Goal: Find specific page/section: Find specific page/section

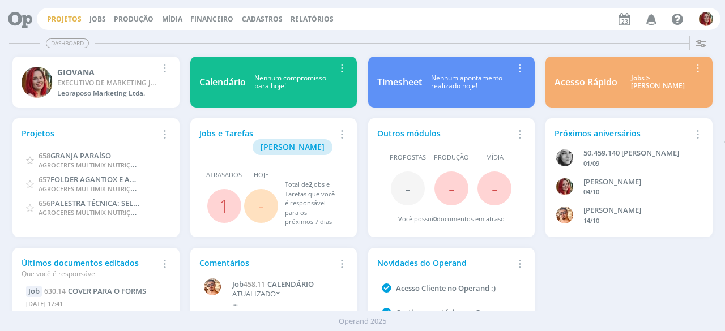
click at [60, 20] on link "Projetos" at bounding box center [64, 19] width 35 height 10
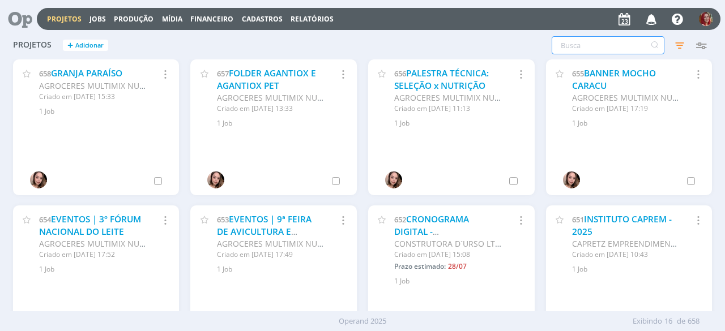
click at [578, 45] on input "text" at bounding box center [608, 45] width 113 height 18
type input "doremus"
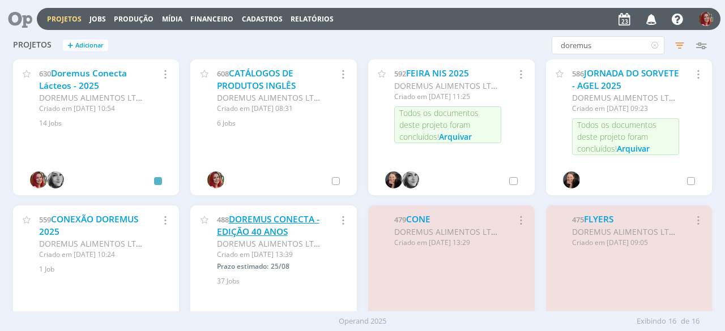
click at [284, 220] on link "DOREMUS CONECTA - EDIÇÃO 40 ANOS" at bounding box center [268, 225] width 102 height 24
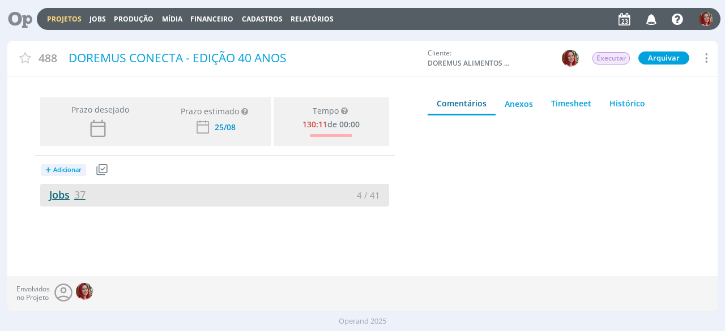
click at [76, 193] on span "37" at bounding box center [79, 195] width 11 height 14
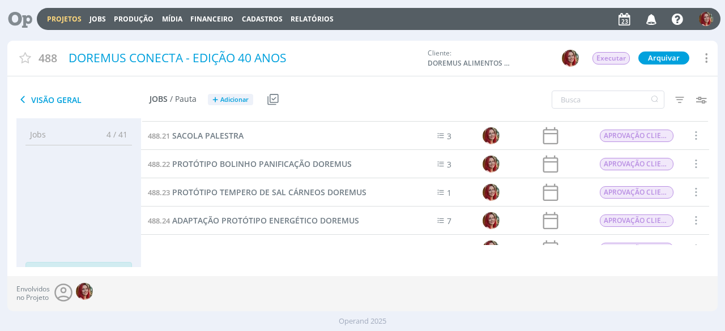
scroll to position [666, 0]
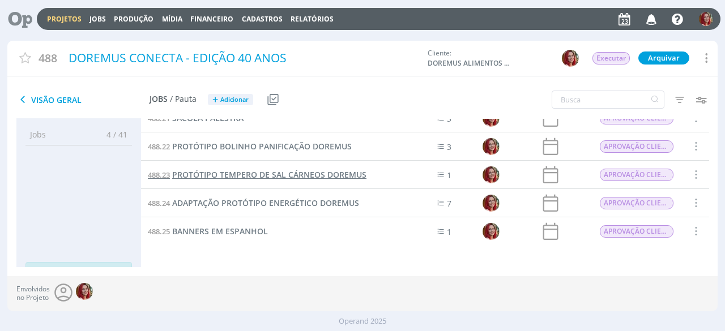
click at [288, 173] on span "PROTÓTIPO TEMPERO DE SAL CÁRNEOS DOREMUS" at bounding box center [269, 174] width 194 height 11
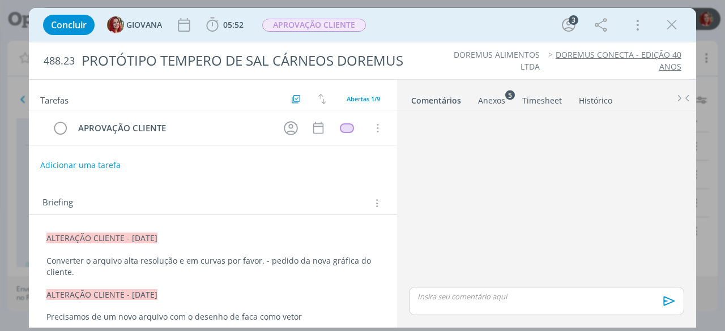
scroll to position [424, 0]
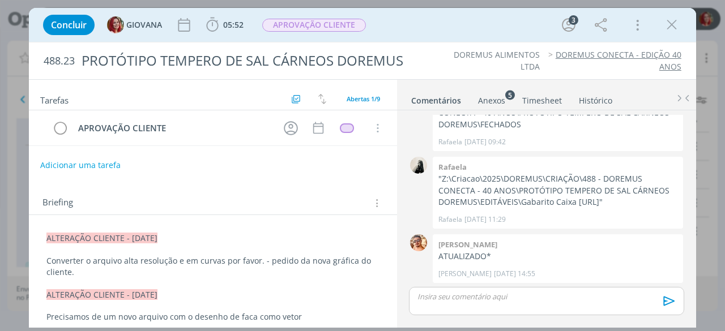
click at [504, 99] on li "Anexos 5" at bounding box center [499, 98] width 44 height 16
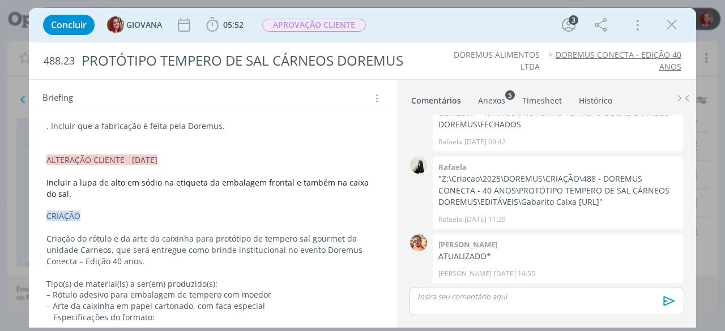
scroll to position [533, 0]
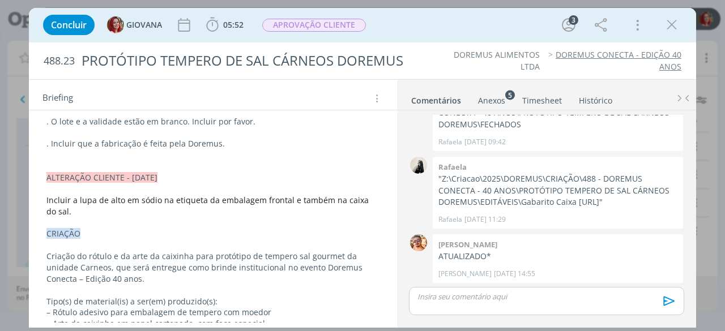
click at [482, 97] on div "Anexos 5" at bounding box center [491, 100] width 27 height 11
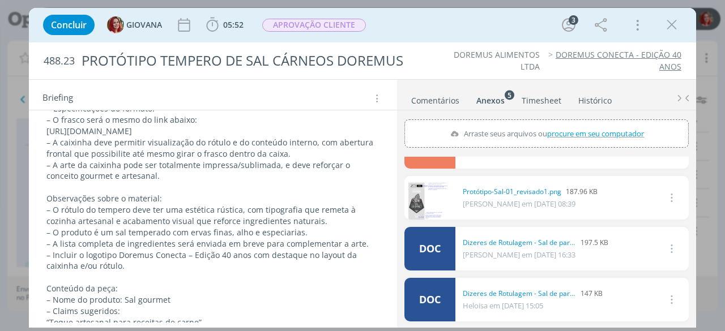
scroll to position [873, 0]
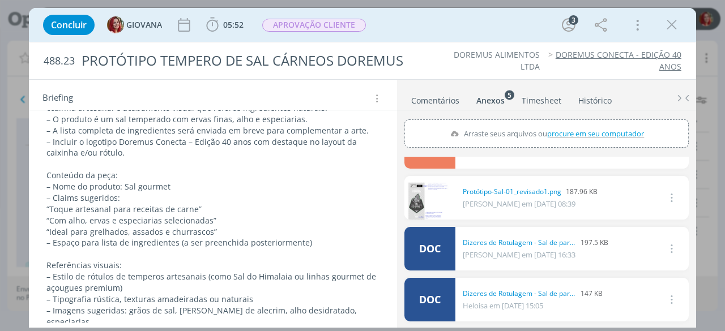
click at [438, 95] on link "Comentários" at bounding box center [435, 98] width 49 height 16
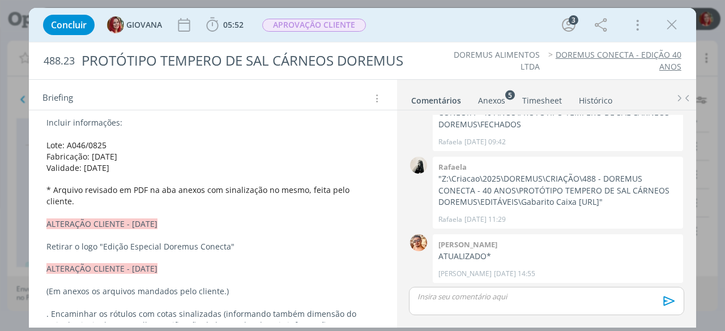
scroll to position [0, 0]
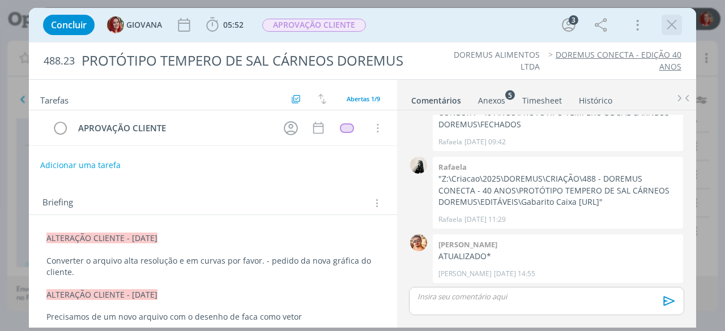
click at [672, 28] on icon "dialog" at bounding box center [671, 24] width 17 height 17
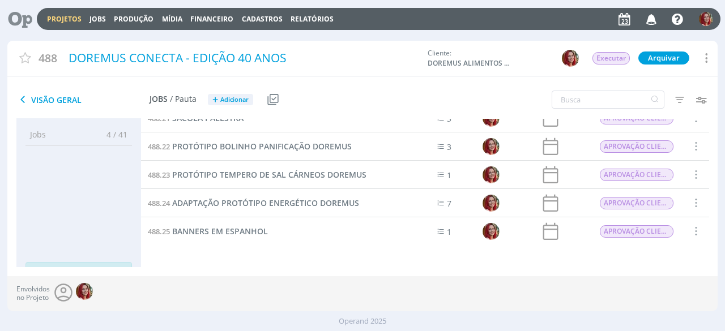
click at [650, 22] on icon "button" at bounding box center [652, 18] width 20 height 19
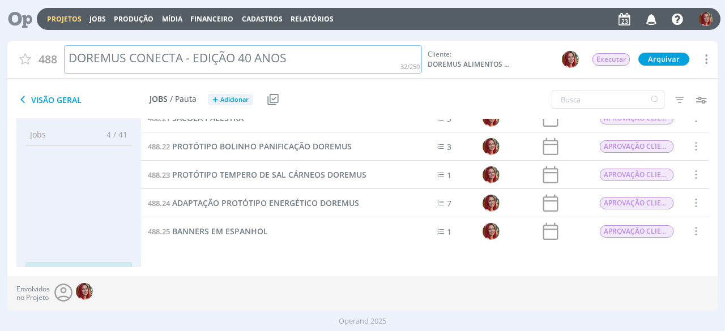
click at [387, 39] on div "Projetos Jobs Produção [GEOGRAPHIC_DATA] Financeiro Cadastros Relatórios Notifi…" at bounding box center [362, 170] width 725 height 340
